Goal: Task Accomplishment & Management: Use online tool/utility

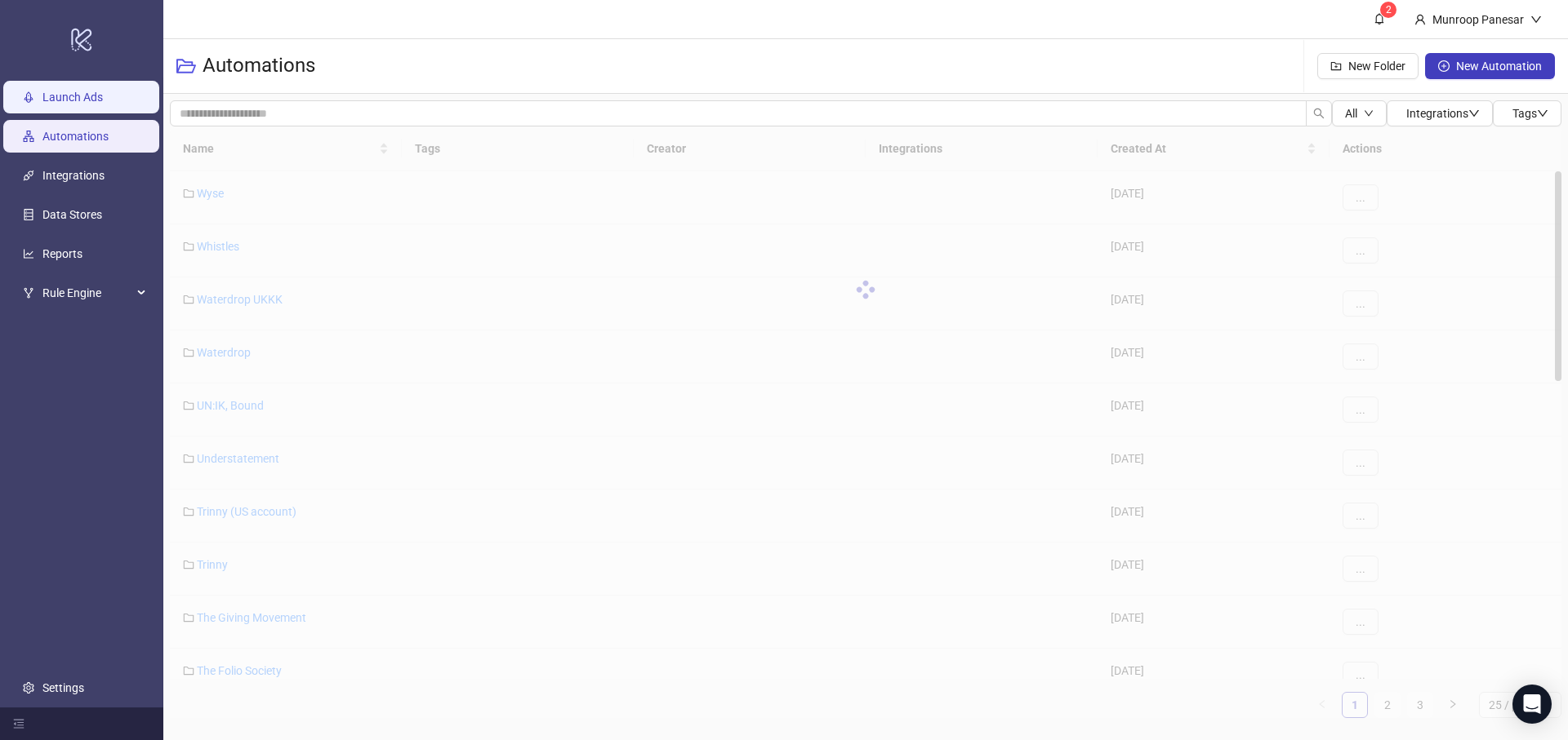
click at [45, 99] on link "Launch Ads" at bounding box center [72, 96] width 60 height 13
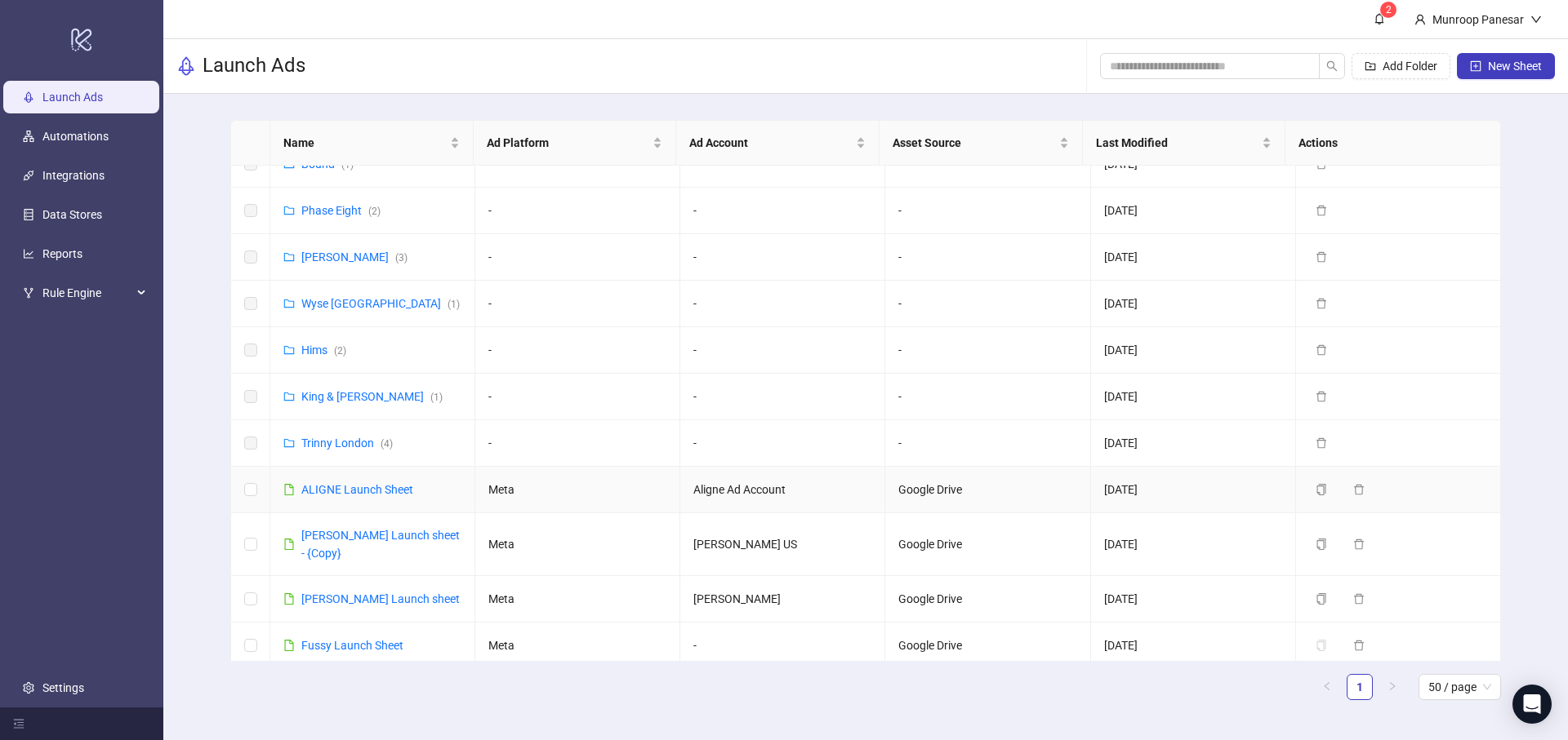
scroll to position [662, 0]
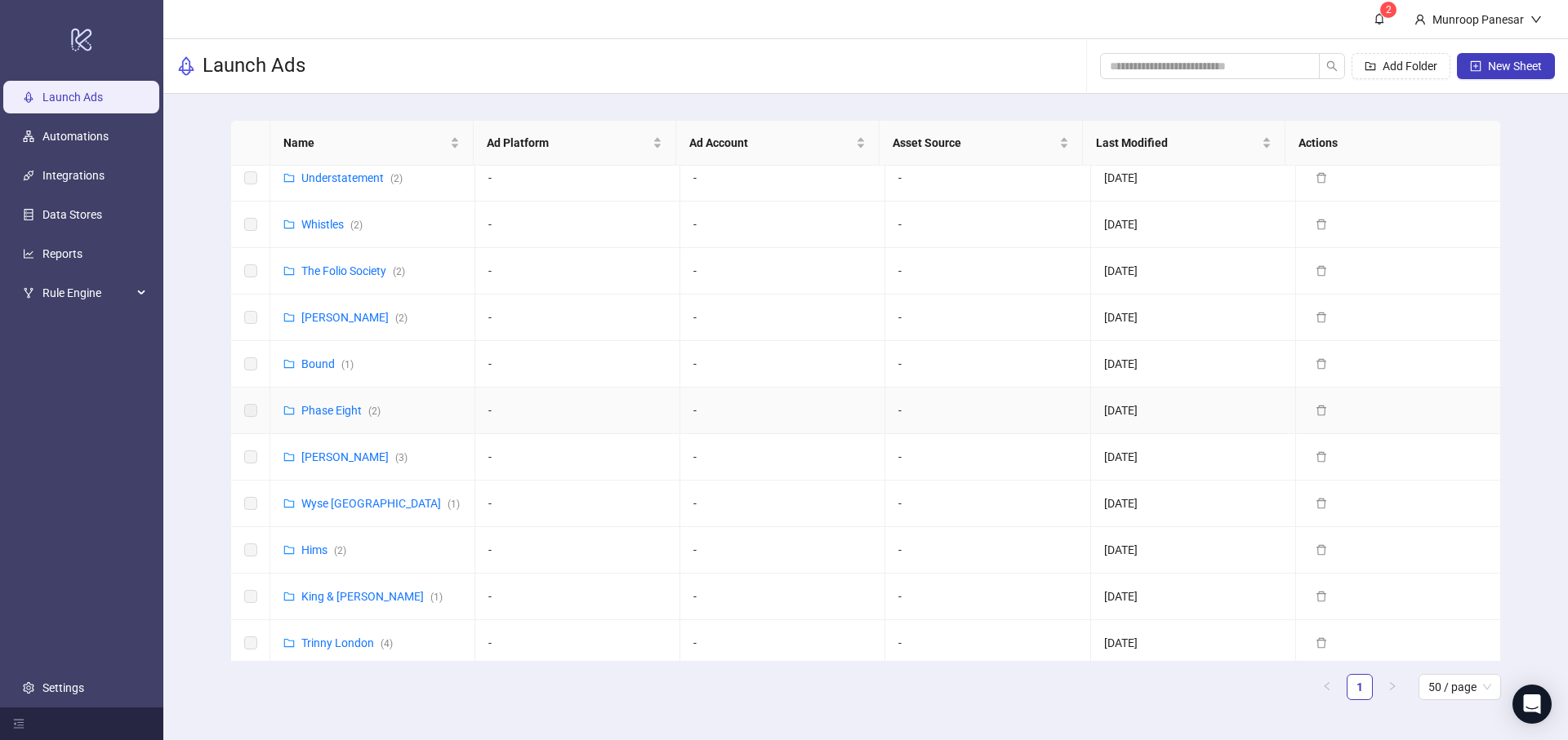
click at [351, 420] on td "Phase Eight ( 2 )" at bounding box center [372, 411] width 205 height 46
click at [351, 408] on link "Phase Eight ( 2 )" at bounding box center [340, 410] width 79 height 13
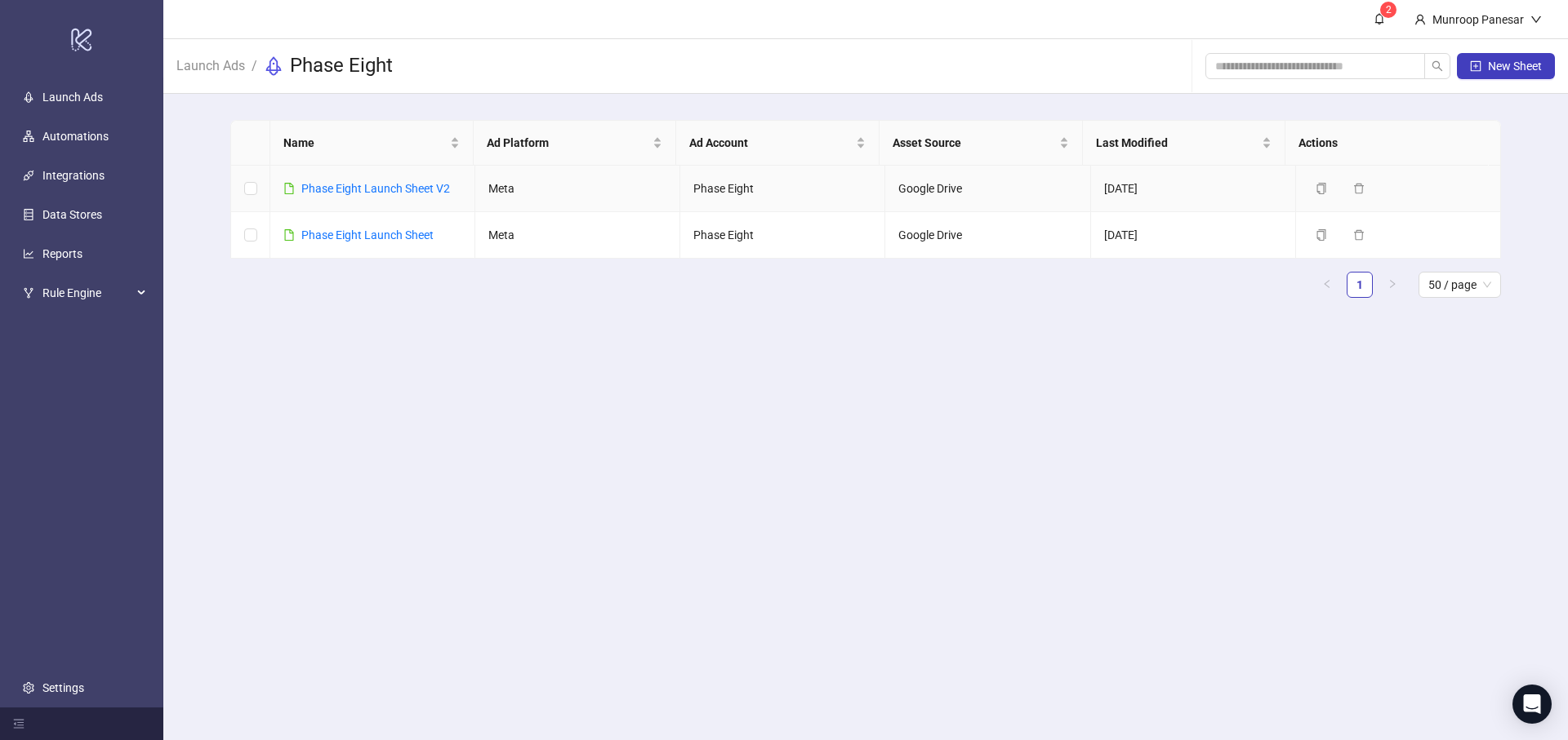
click at [383, 196] on div "Phase Eight Launch Sheet V2" at bounding box center [375, 188] width 149 height 18
click at [448, 190] on link "Phase Eight Launch Sheet V2" at bounding box center [375, 188] width 149 height 13
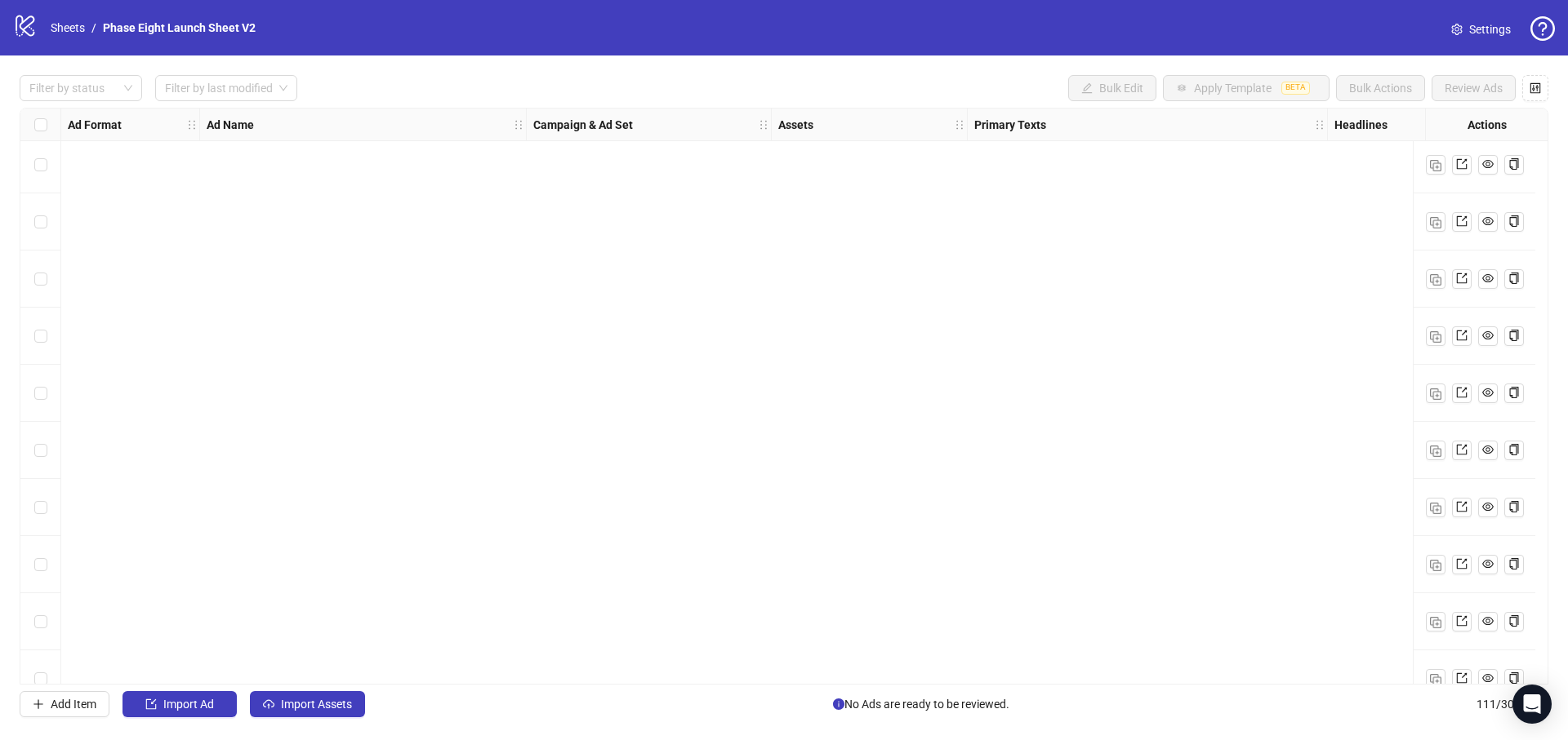
scroll to position [5807, 0]
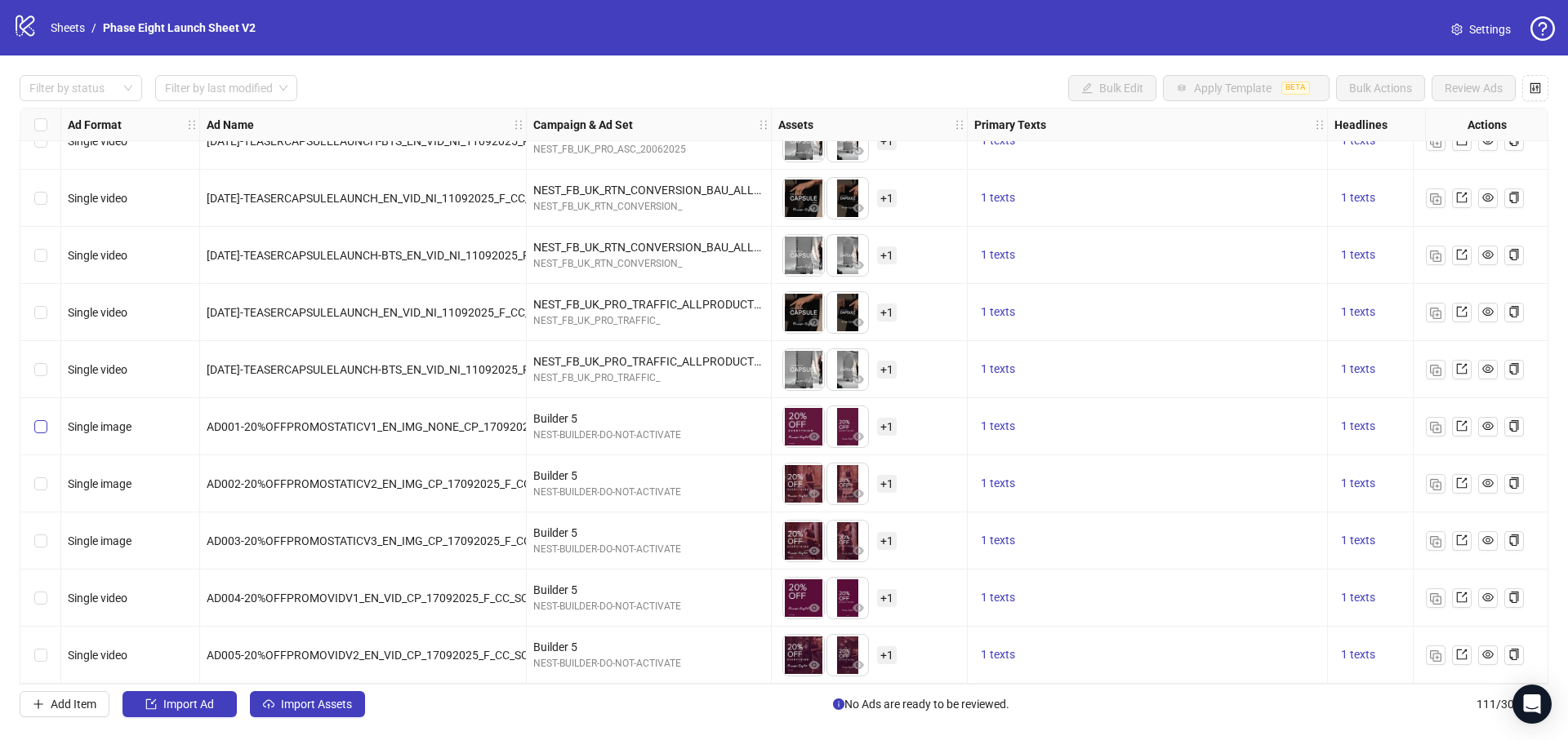
click at [45, 426] on label "Select row 107" at bounding box center [40, 426] width 13 height 18
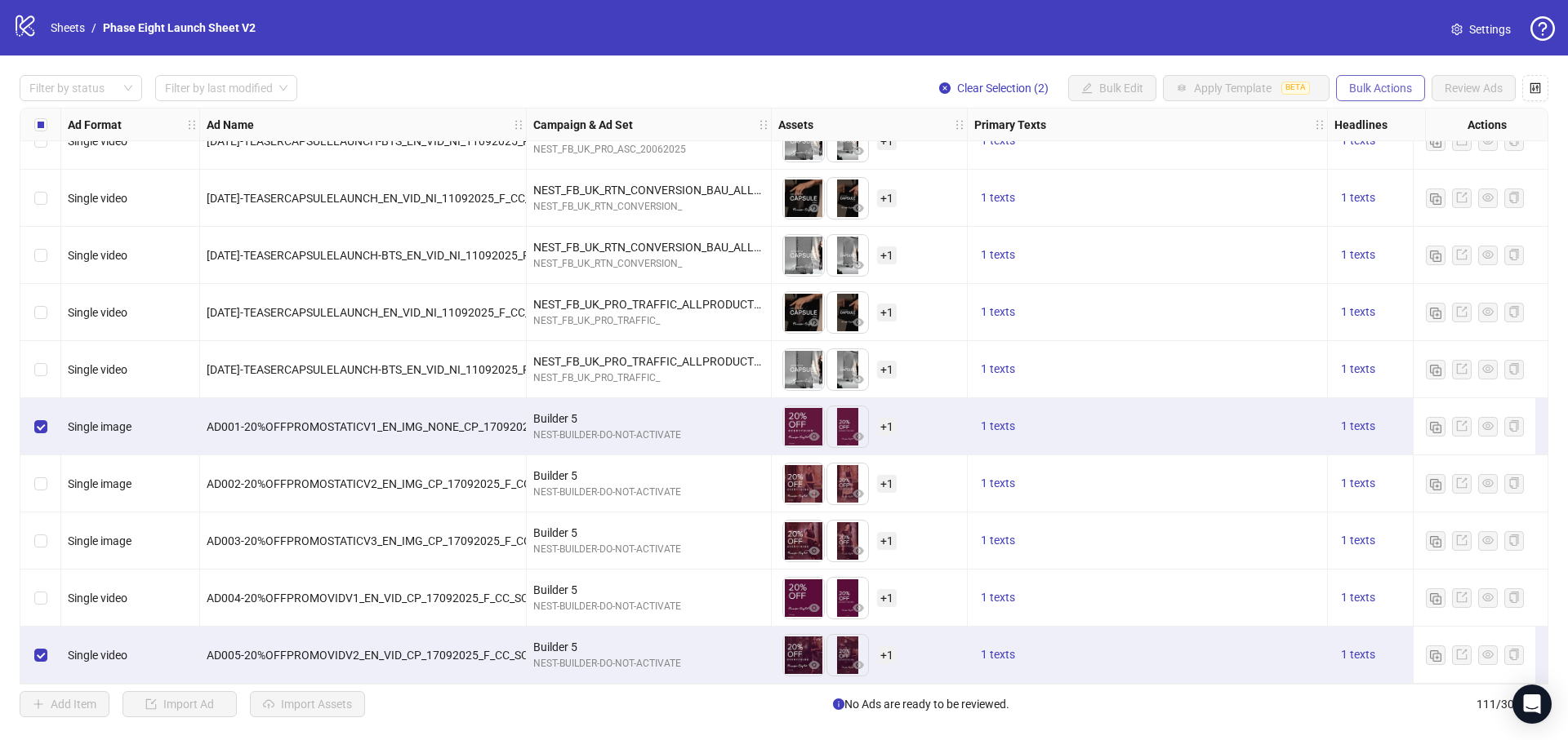
click at [1338, 96] on button "Bulk Actions" at bounding box center [1381, 88] width 89 height 26
click at [1381, 170] on span "Duplicate with assets" at bounding box center [1403, 173] width 112 height 18
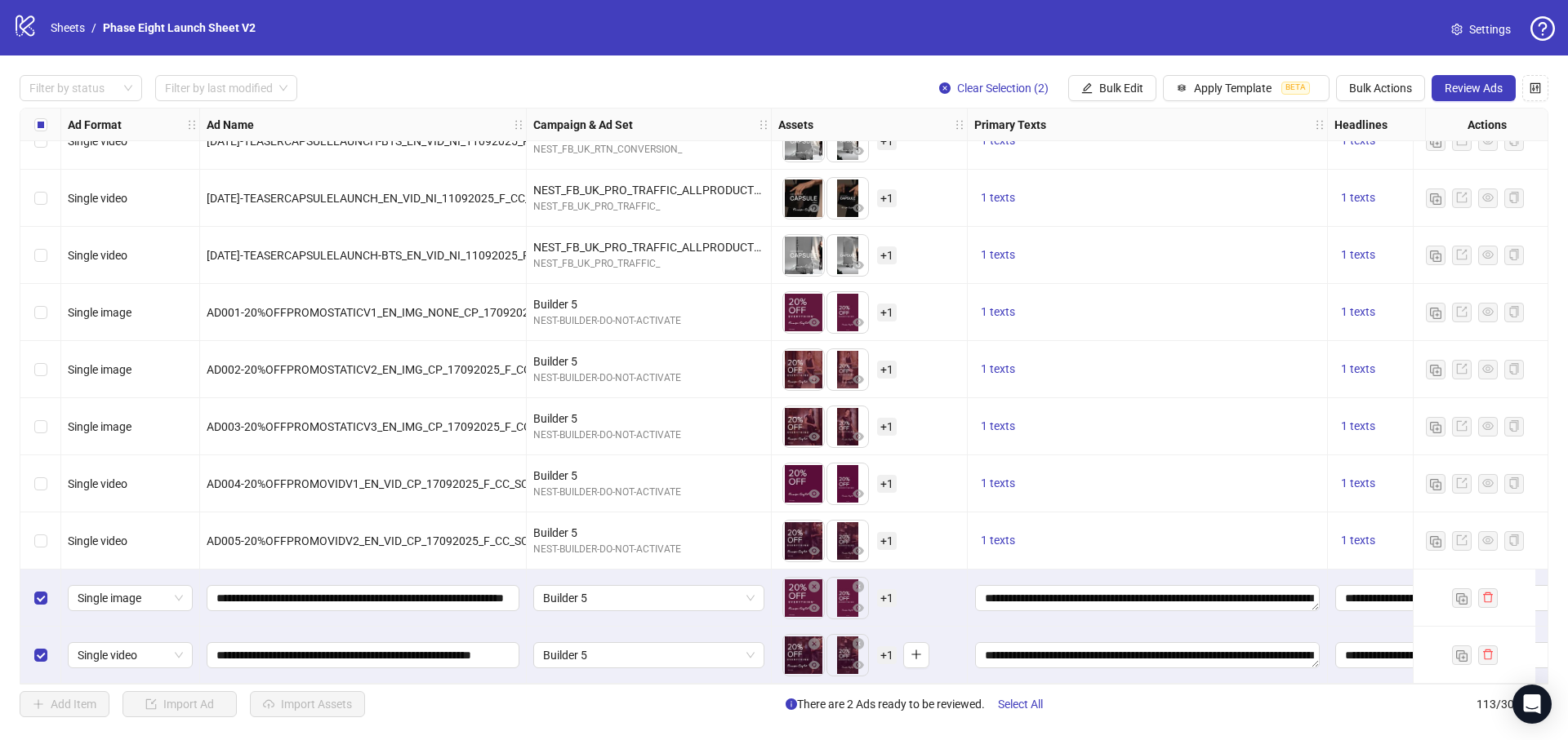
scroll to position [5921, 0]
click at [855, 581] on icon "close-circle" at bounding box center [858, 586] width 11 height 11
click at [893, 595] on icon "plus" at bounding box center [890, 597] width 11 height 11
click at [885, 590] on span "+ 1" at bounding box center [886, 598] width 20 height 18
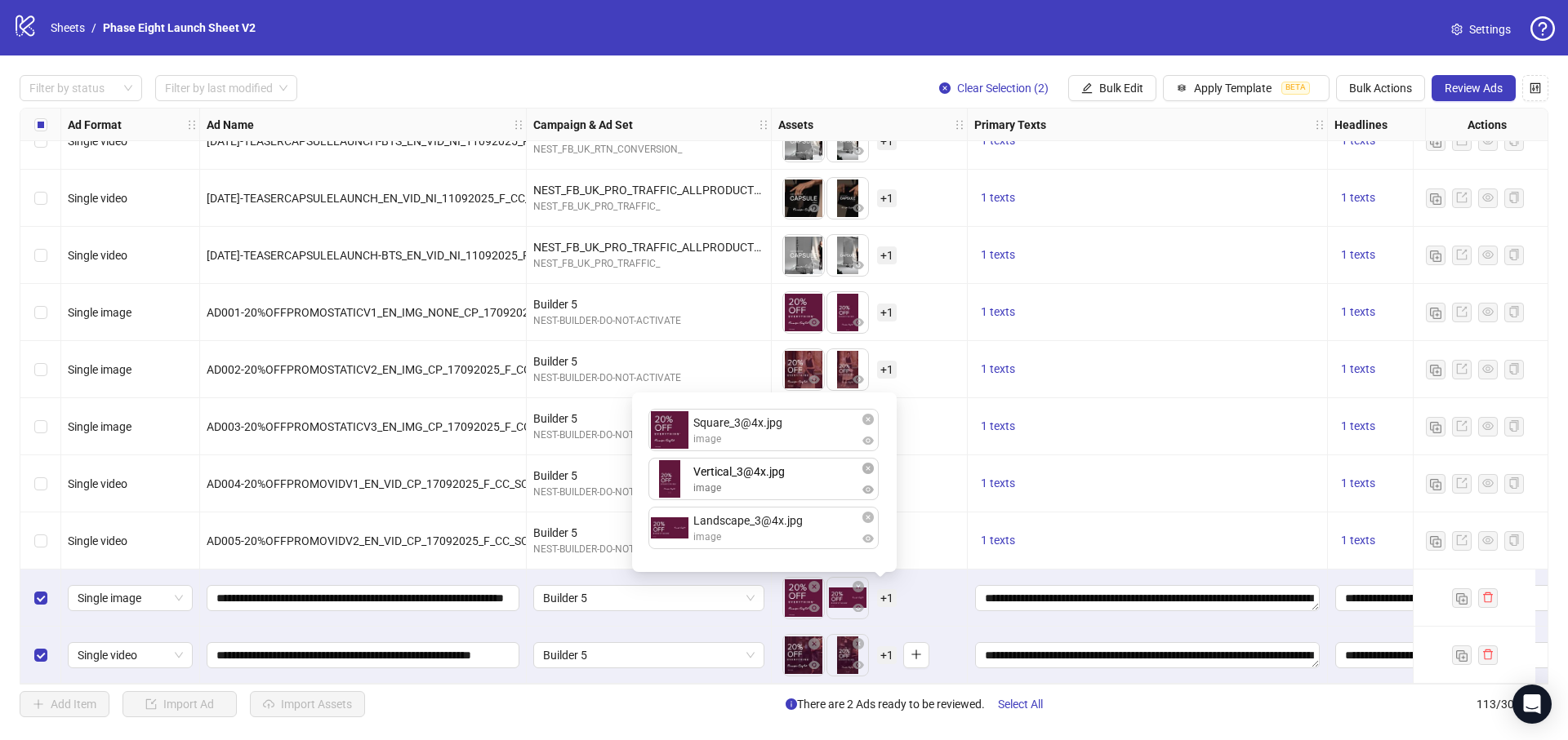
drag, startPoint x: 779, startPoint y: 541, endPoint x: 781, endPoint y: 473, distance: 68.0
click at [781, 473] on div "Square_3@4x.jpg image Landscape_3@4x.jpg image Vertical_3@4x.jpg image Vertical…" at bounding box center [764, 482] width 245 height 160
click at [923, 584] on div "To pick up a draggable item, press the space bar. While dragging, use the arrow…" at bounding box center [869, 598] width 182 height 51
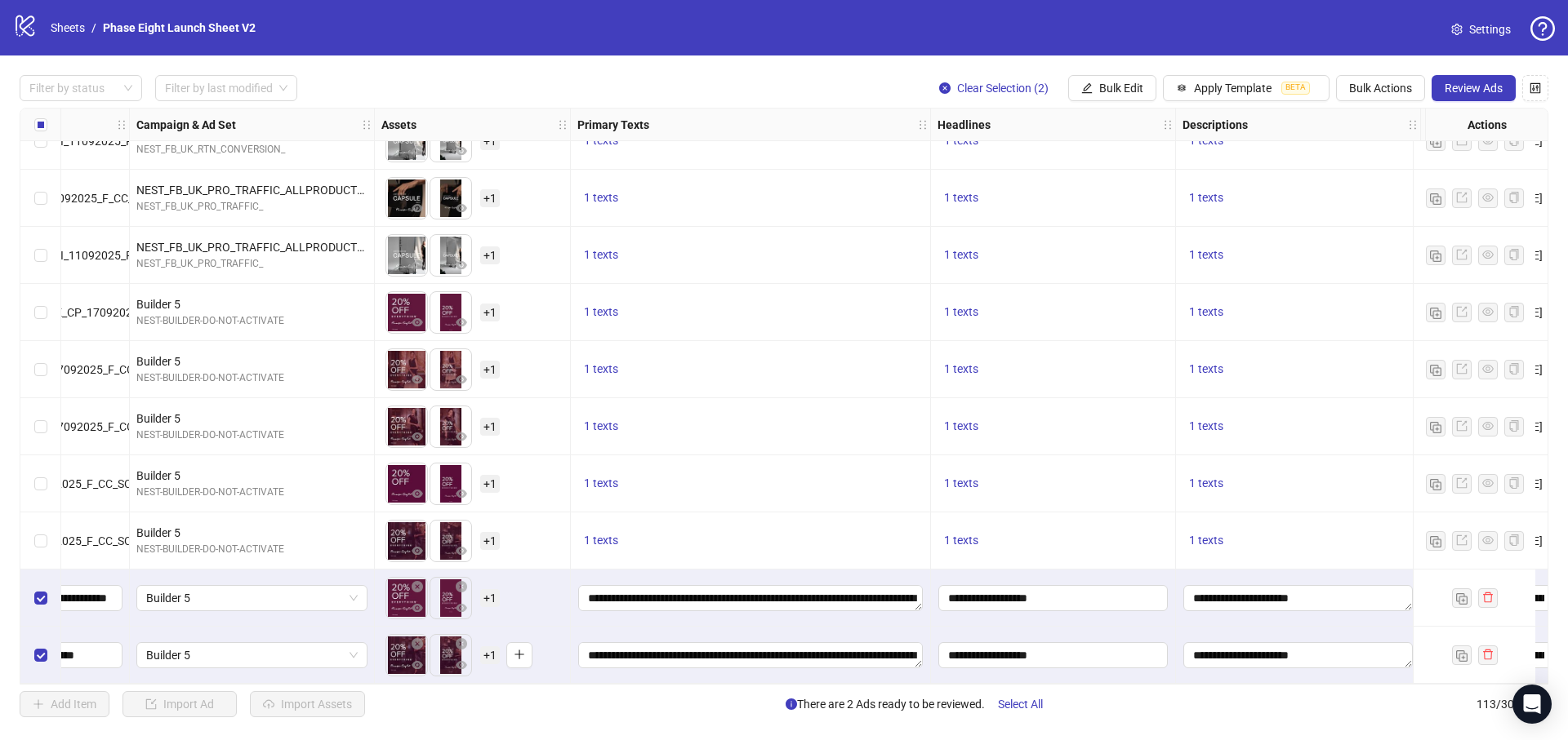
scroll to position [5921, 699]
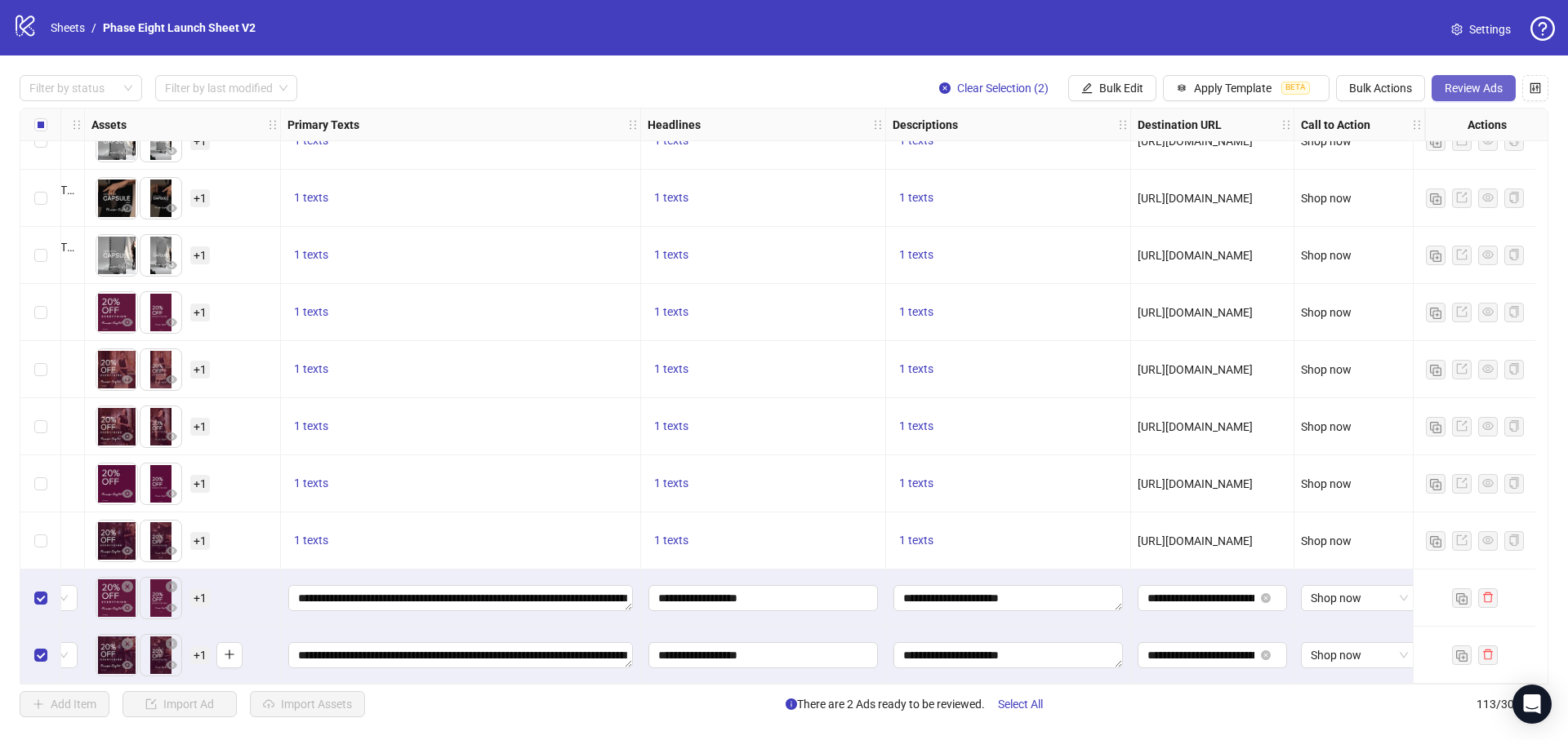
click at [1480, 92] on span "Review Ads" at bounding box center [1473, 88] width 58 height 13
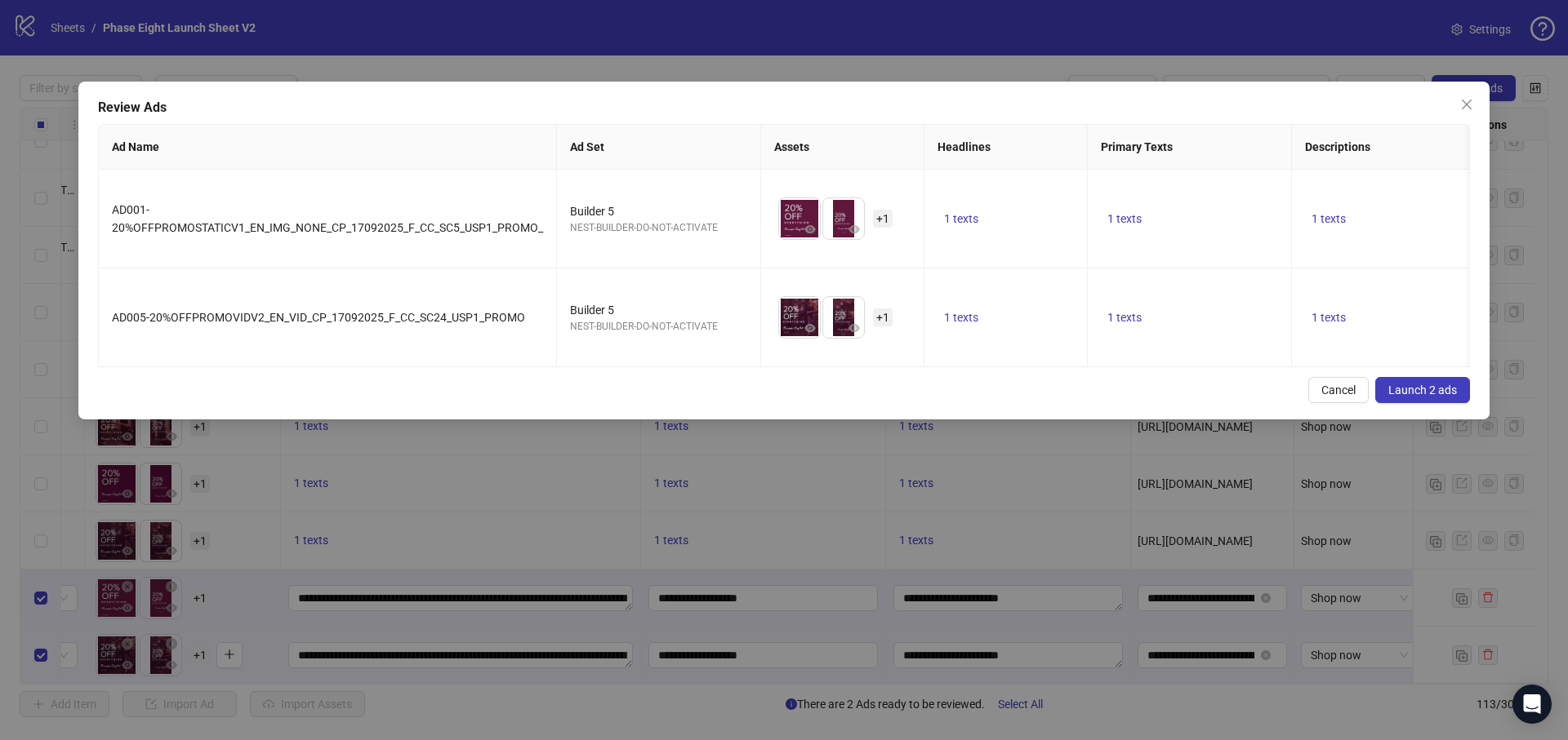
click at [1418, 403] on button "Launch 2 ads" at bounding box center [1423, 390] width 95 height 26
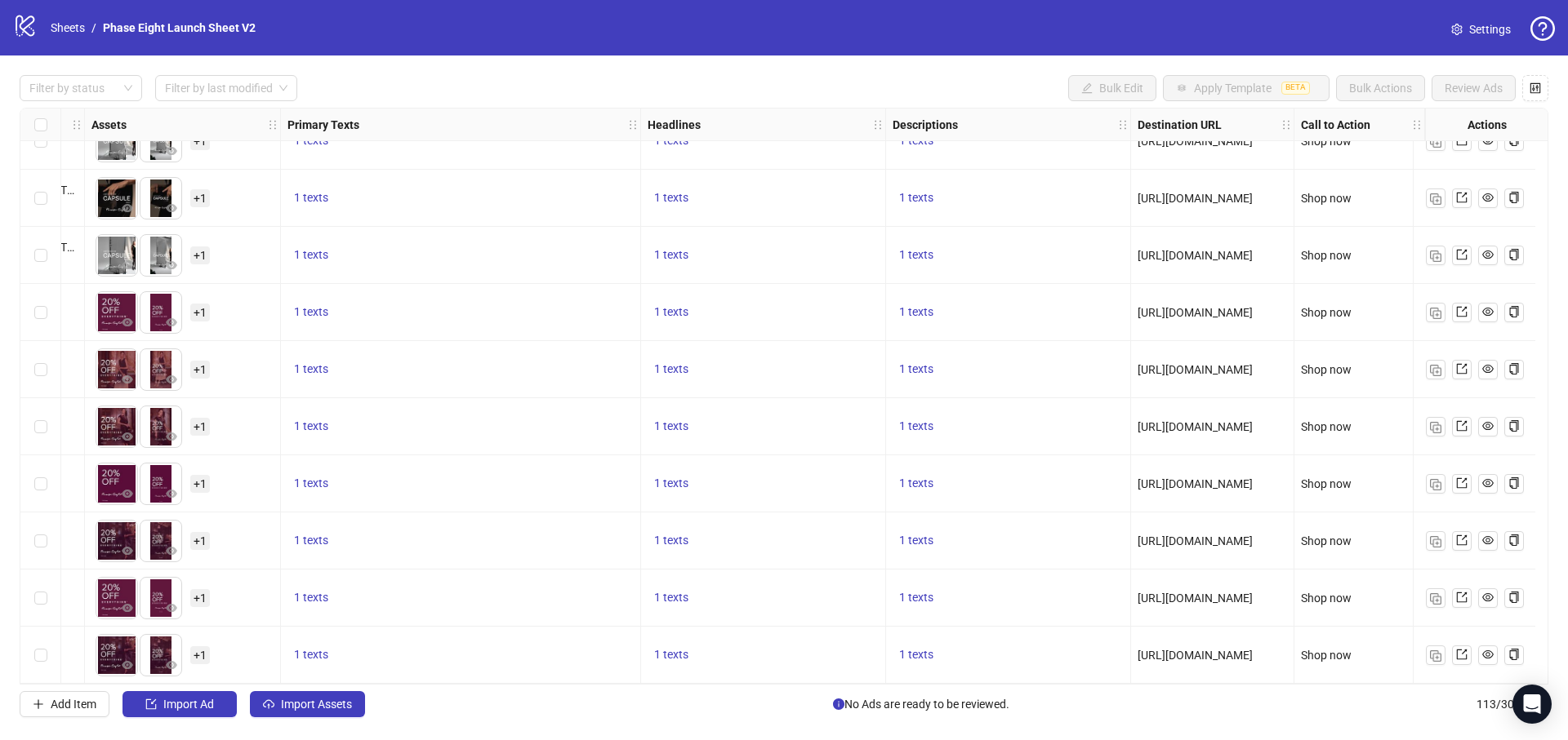
scroll to position [5921, 0]
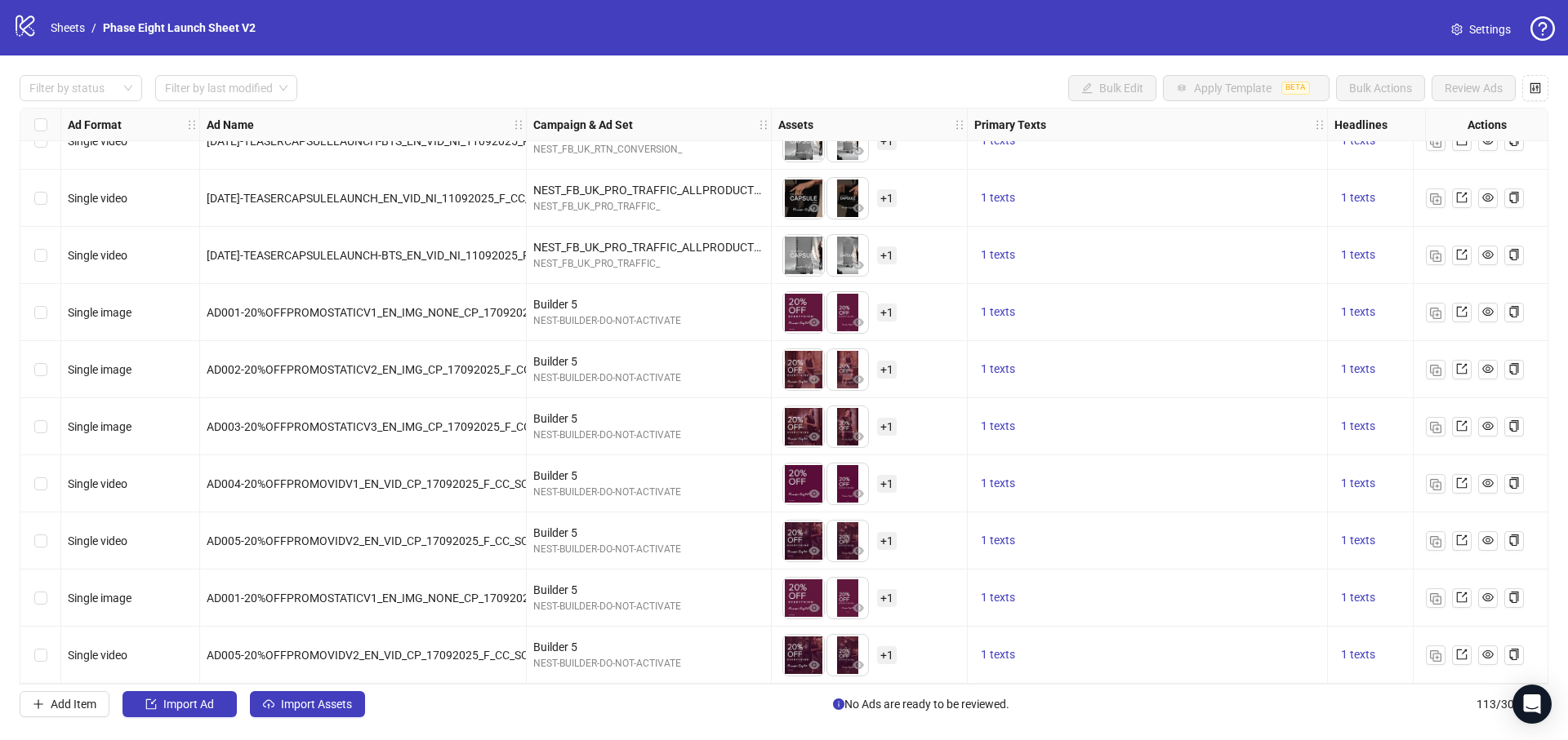
click at [49, 597] on div "Select row 112" at bounding box center [40, 598] width 40 height 57
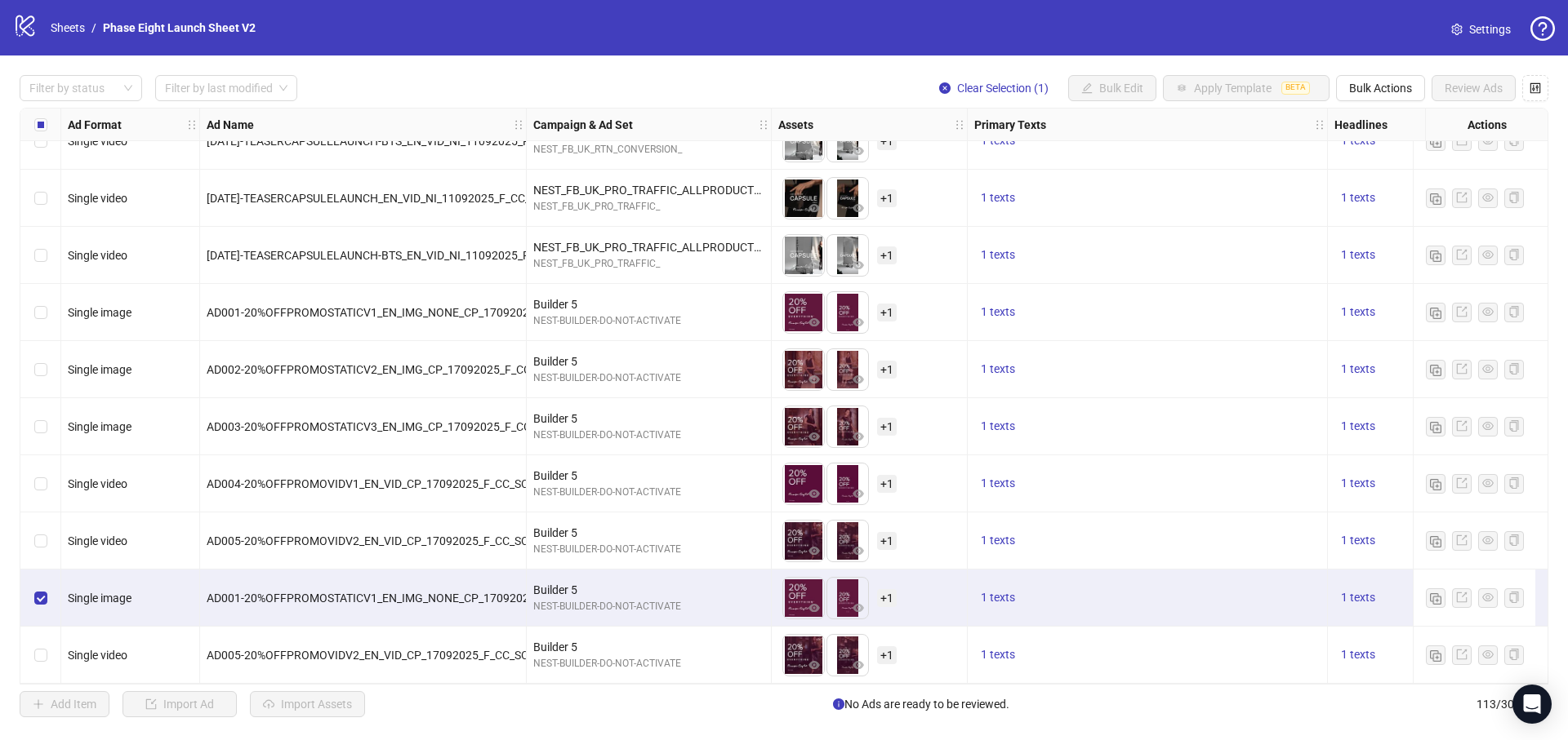
click at [46, 658] on div "Select row 113" at bounding box center [40, 655] width 40 height 57
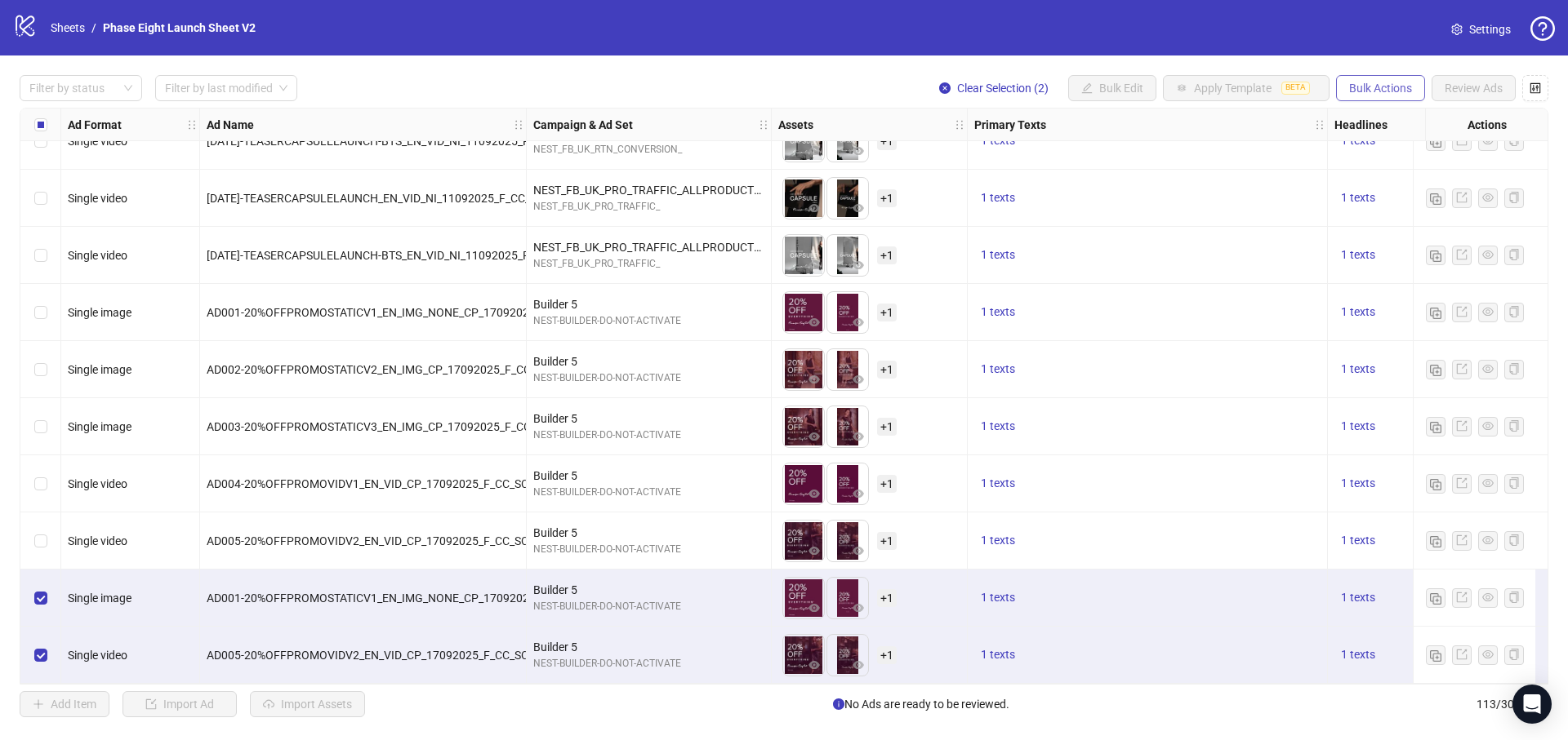
click at [1390, 91] on span "Bulk Actions" at bounding box center [1380, 88] width 63 height 13
click at [1419, 168] on span "Duplicate with assets" at bounding box center [1403, 173] width 112 height 18
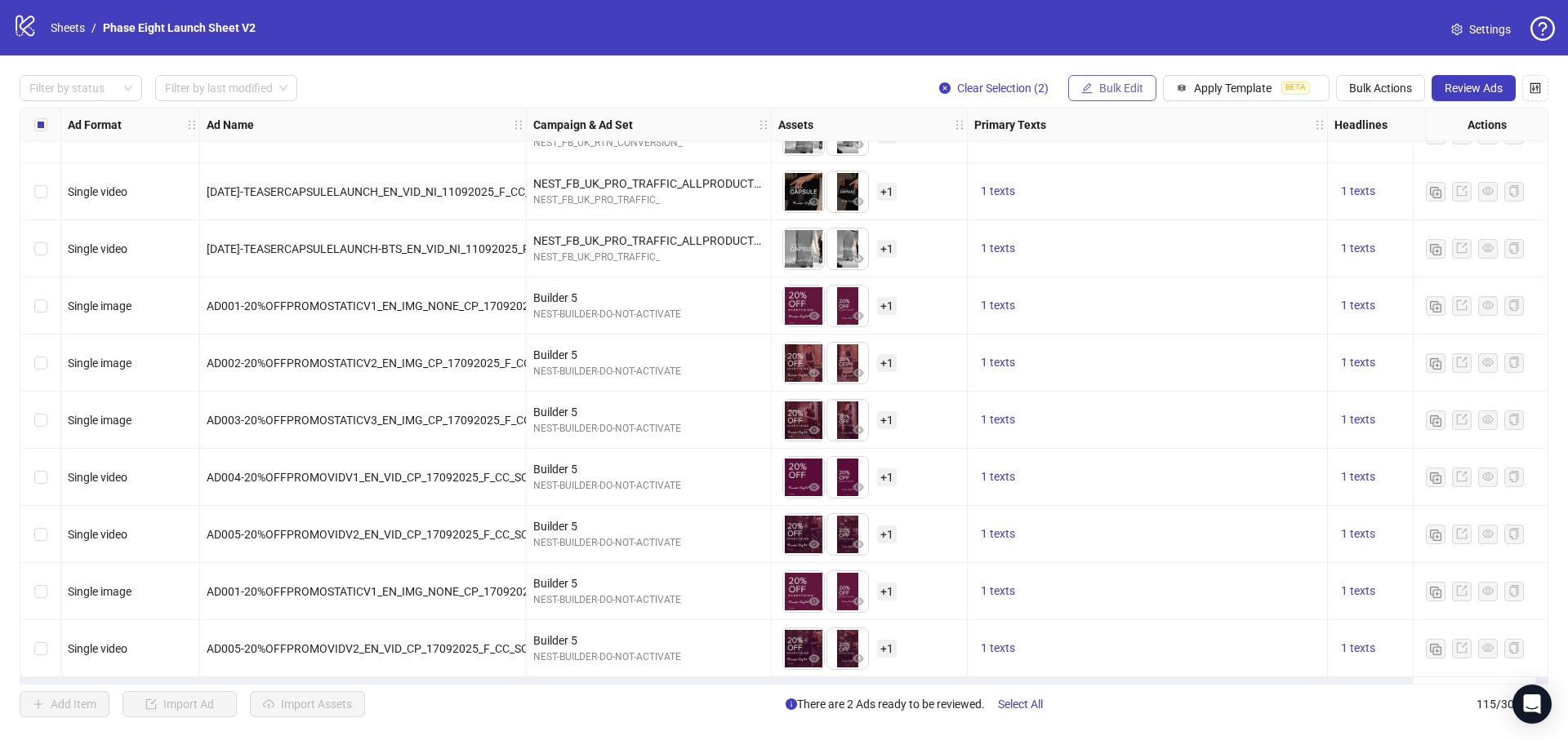
scroll to position [6035, 0]
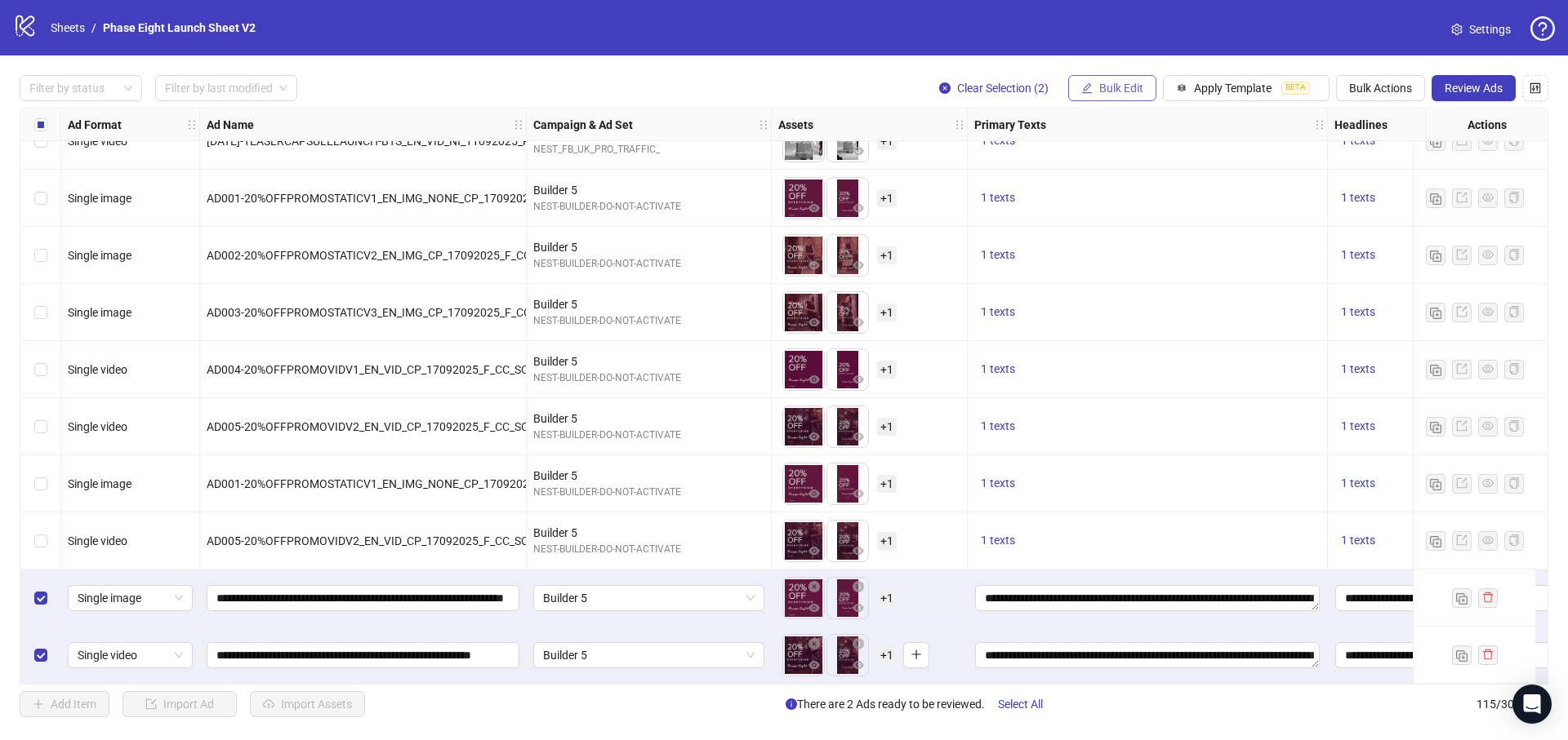
click at [1123, 88] on span "Bulk Edit" at bounding box center [1120, 88] width 44 height 13
click at [1118, 168] on span "Campaign & Ad Set" at bounding box center [1128, 173] width 97 height 18
click at [955, 155] on span "Builder 5" at bounding box center [1066, 158] width 307 height 24
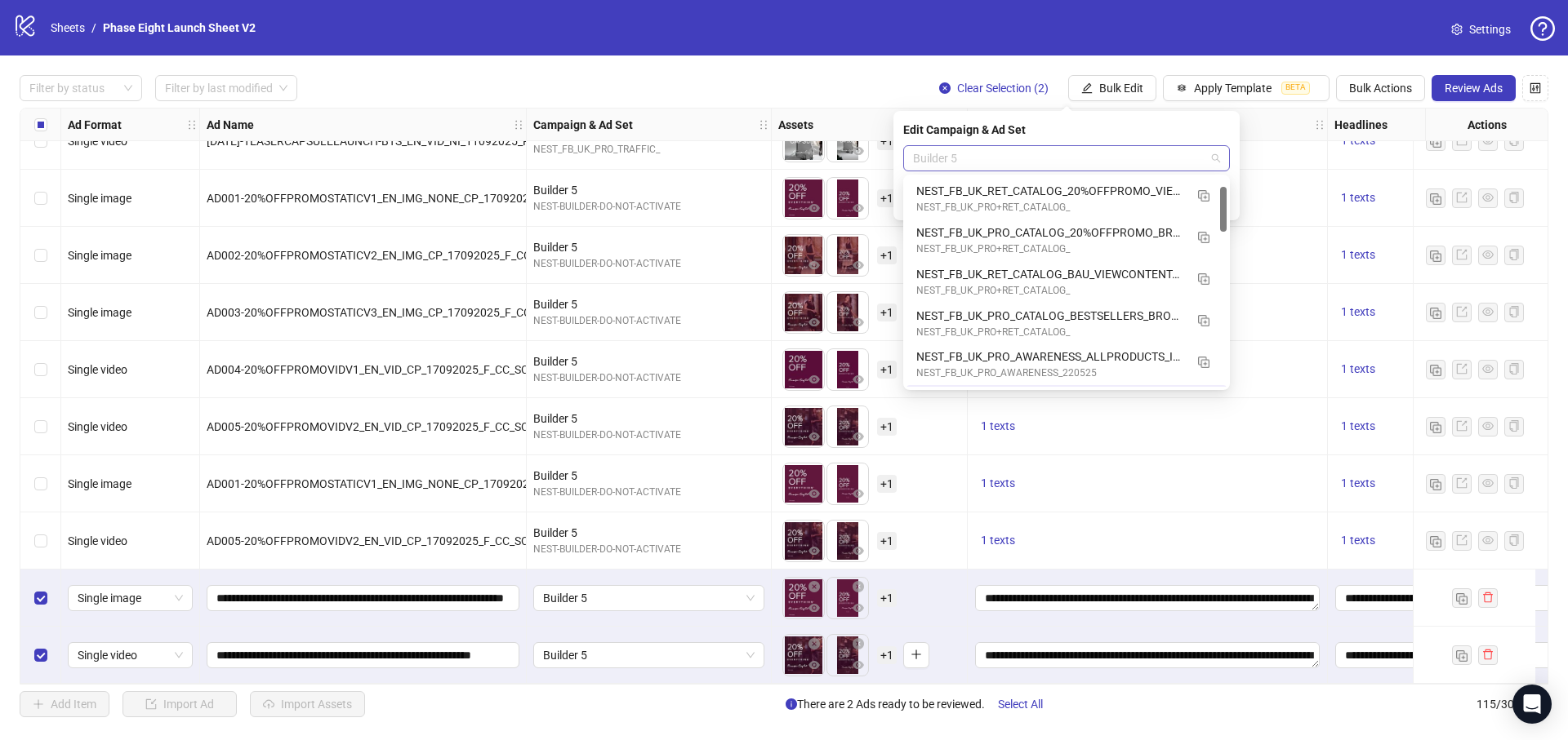
scroll to position [40, 0]
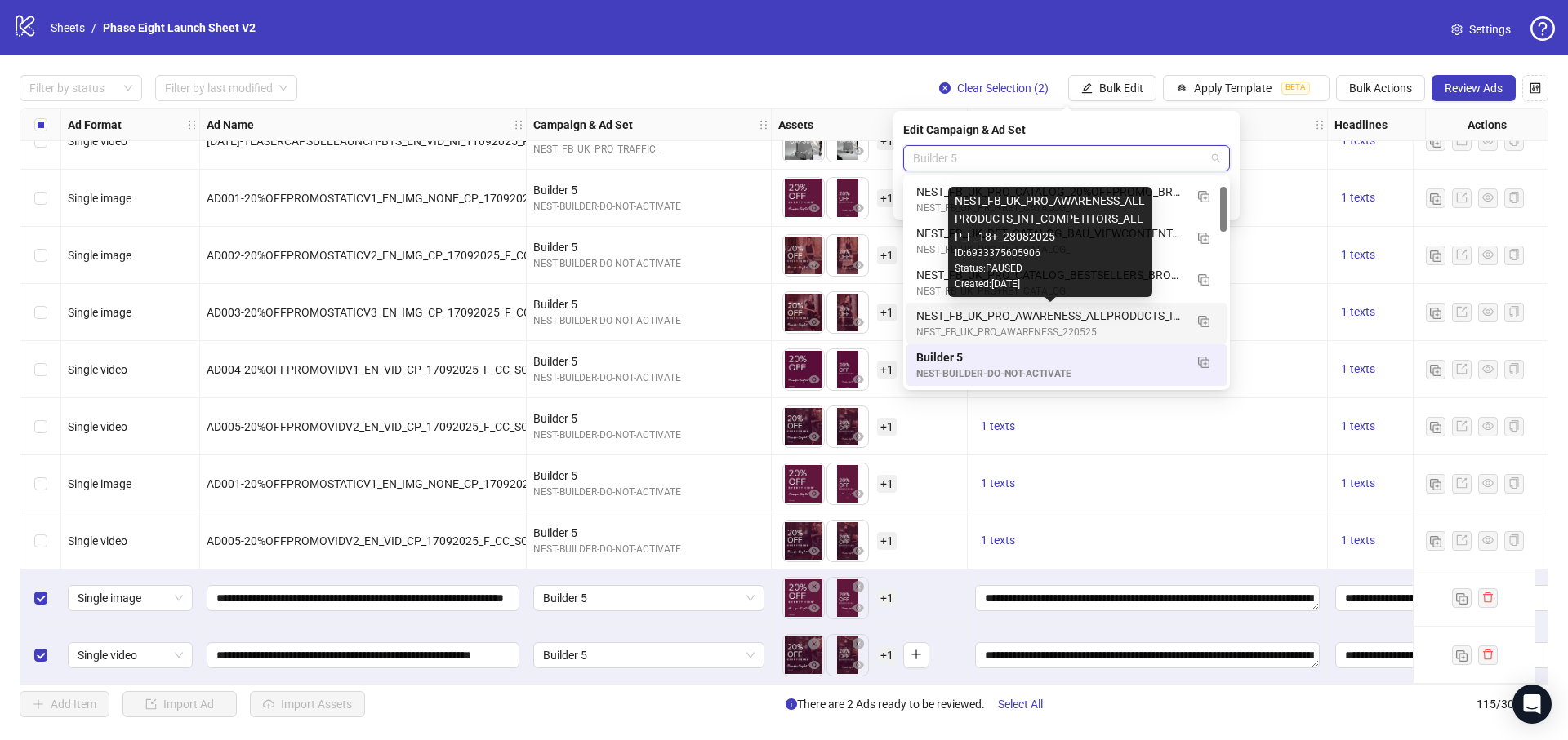
click at [1115, 322] on div "NEST_FB_UK_PRO_AWARENESS_ALLPRODUCTS_INT_COMPETITORS_ALLP_F_18+_28082025" at bounding box center [1050, 315] width 268 height 18
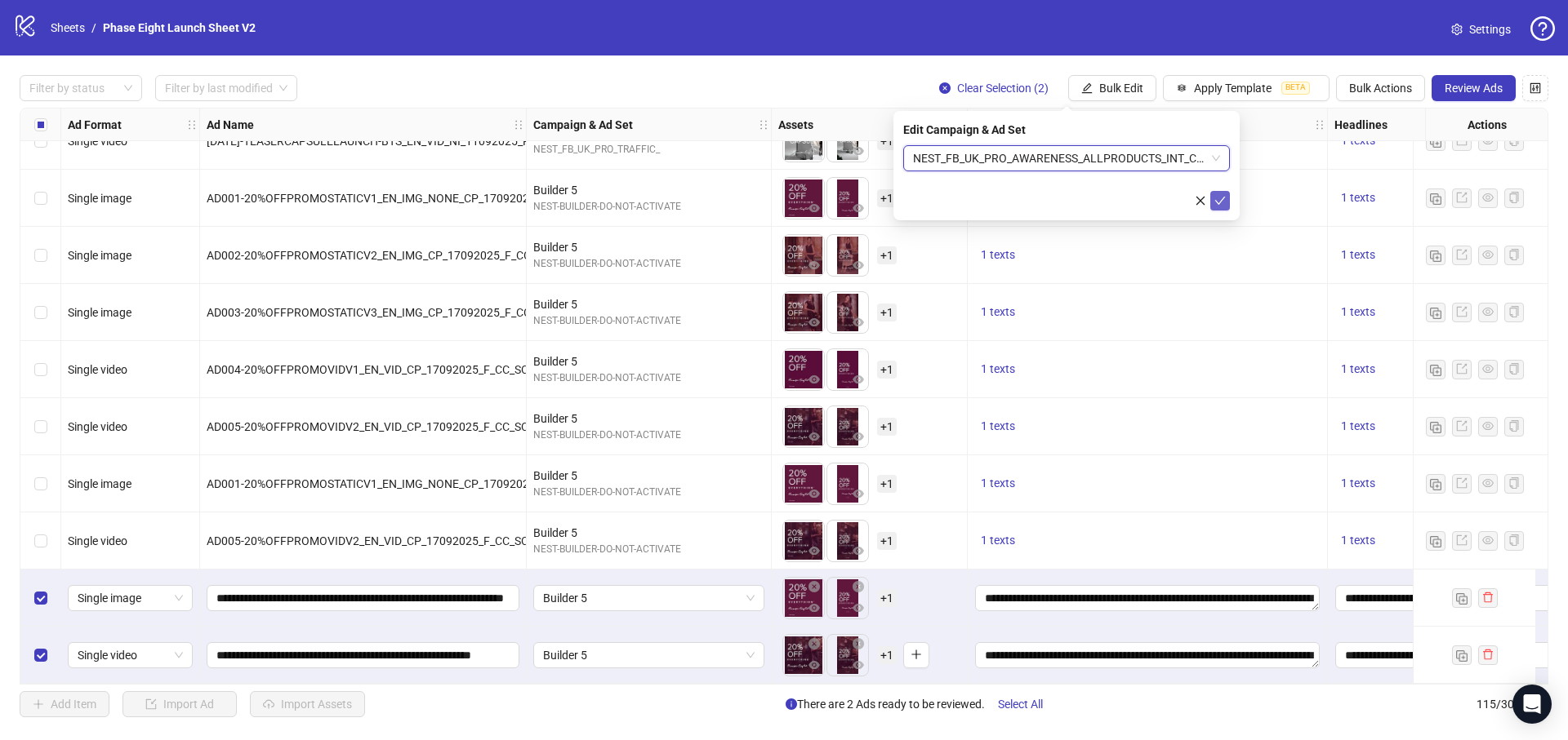
click at [1216, 203] on icon "check" at bounding box center [1219, 200] width 11 height 11
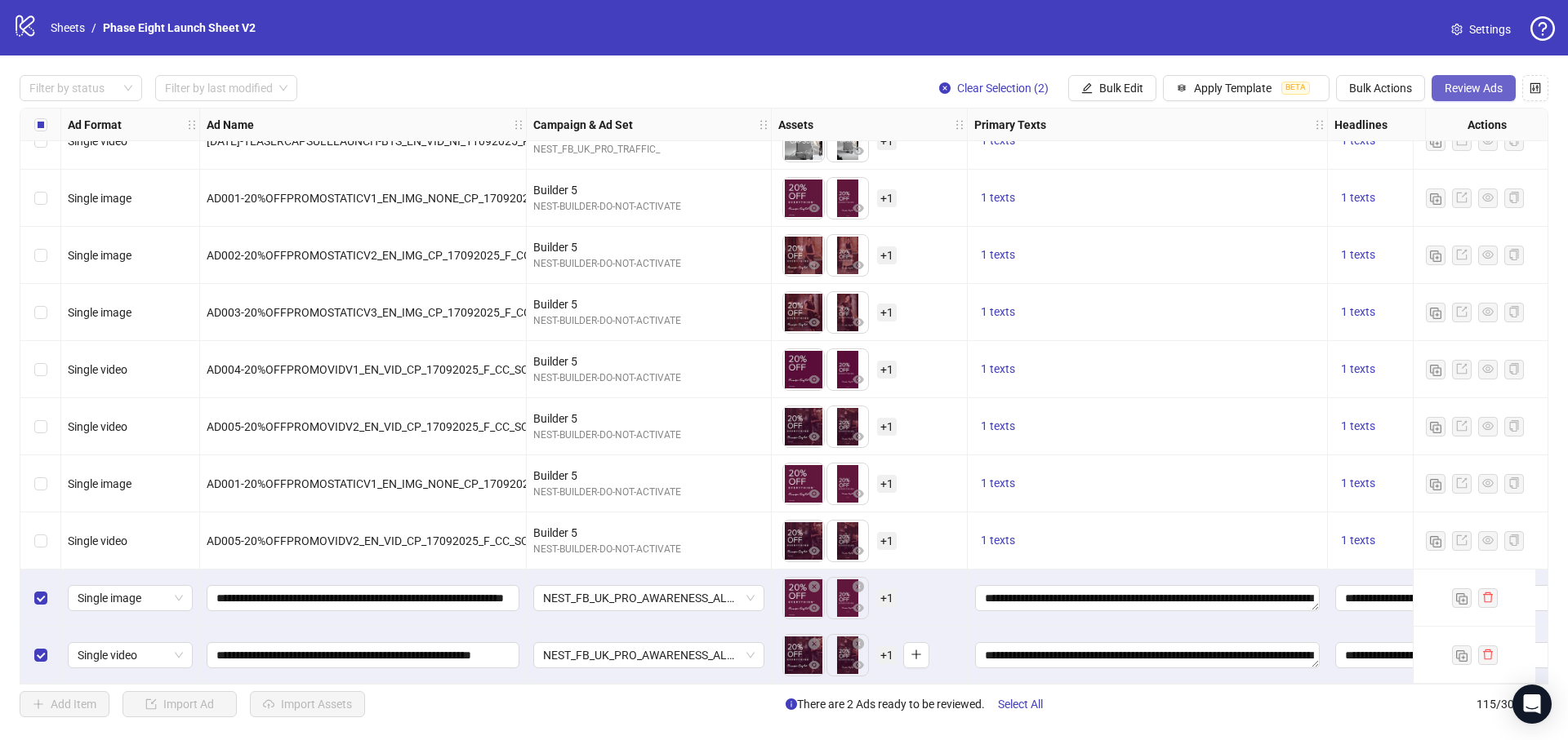
click at [1493, 82] on span "Review Ads" at bounding box center [1473, 88] width 58 height 13
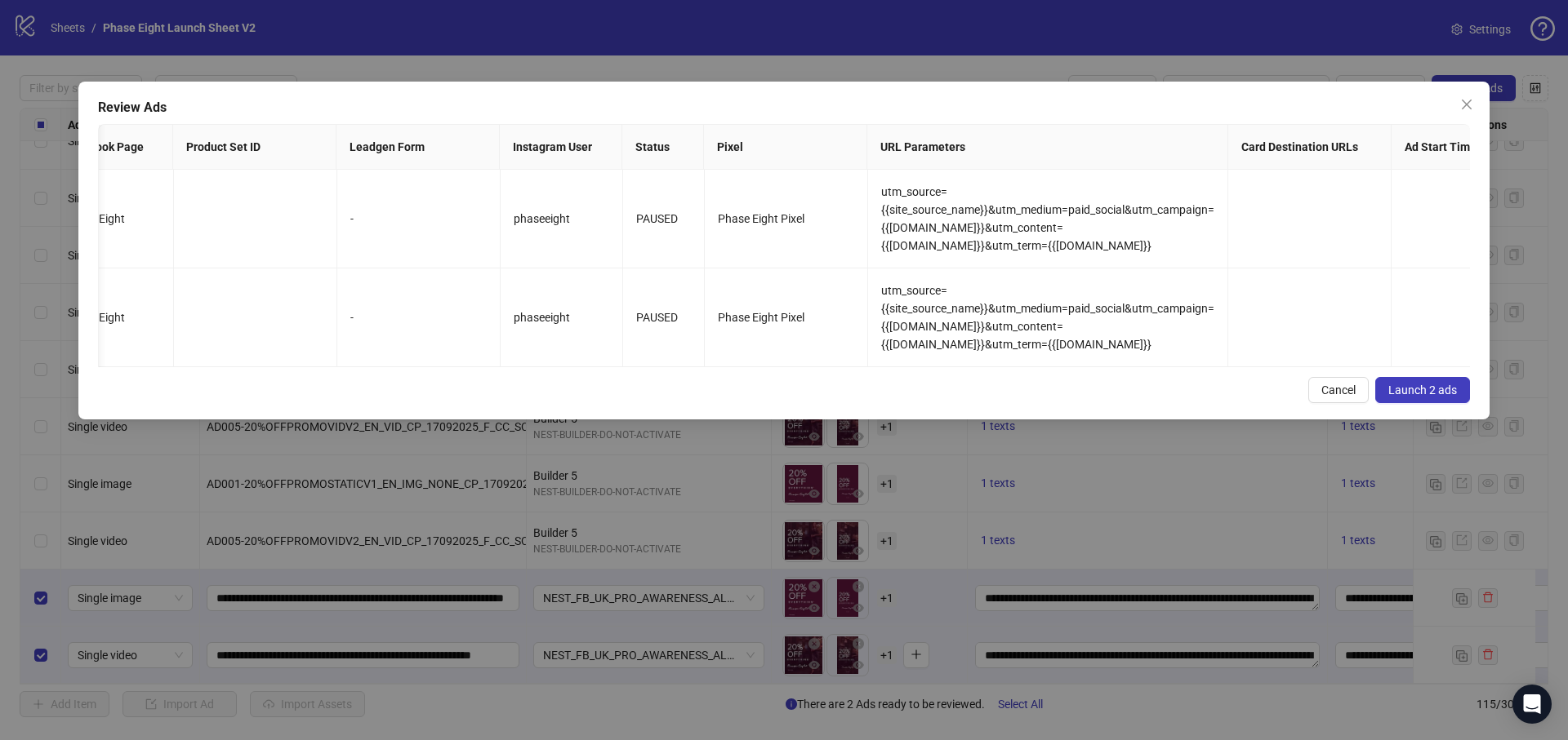
scroll to position [0, 2472]
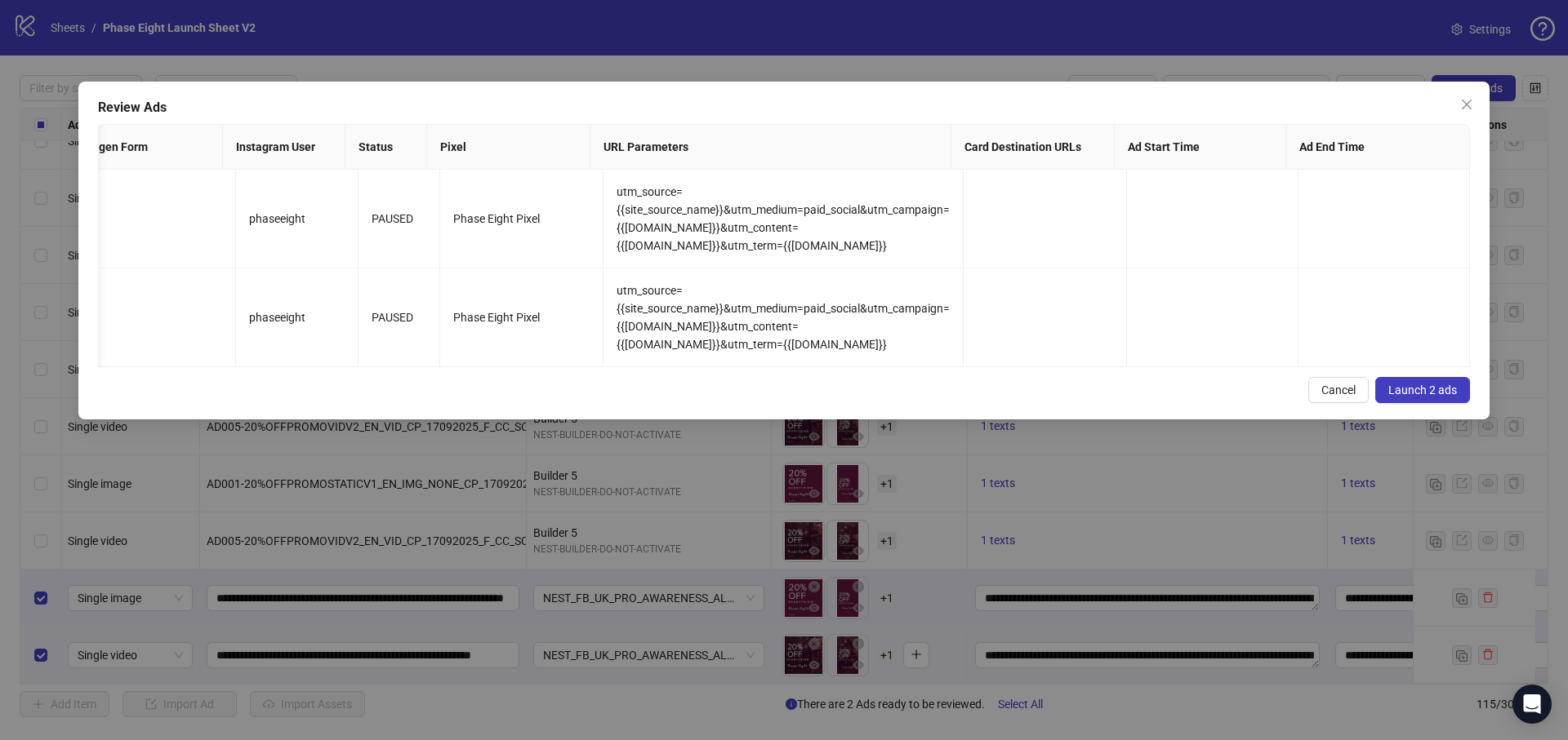
click at [1451, 394] on button "Launch 2 ads" at bounding box center [1423, 390] width 95 height 26
